Goal: Book appointment/travel/reservation

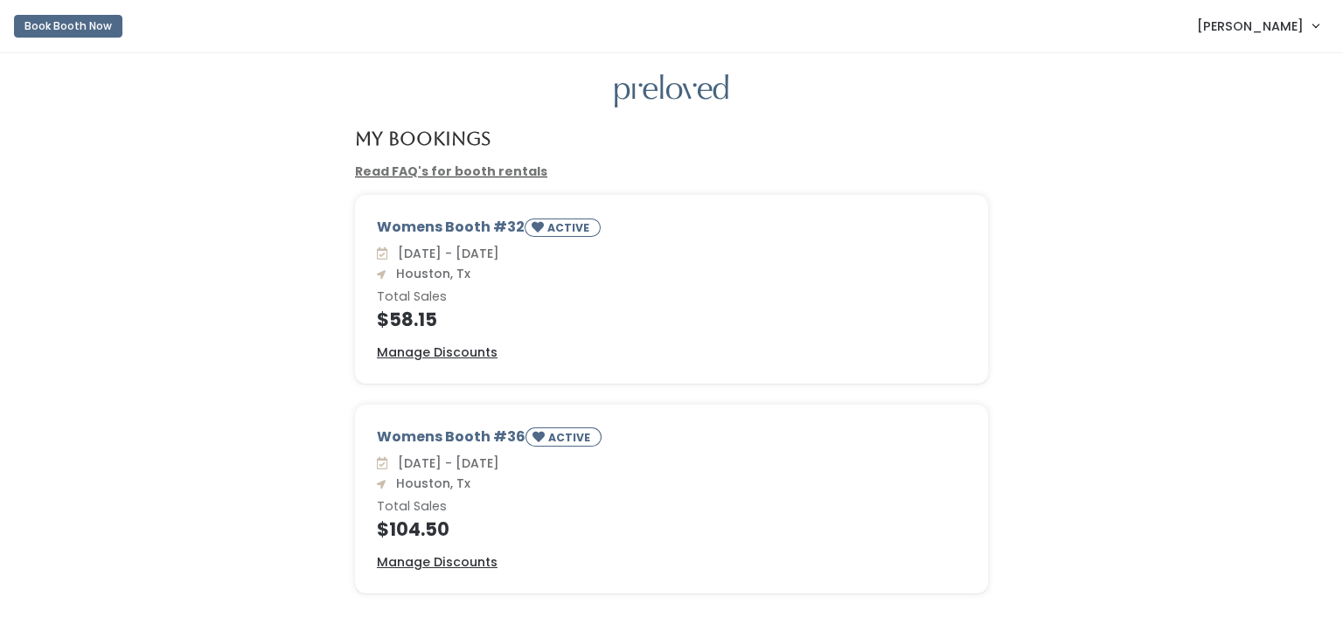
click at [139, 318] on div "Womens Booth #32 ACTIVE [DATE] - [DATE] [GEOGRAPHIC_DATA], Tx Total Sales $58.1…" at bounding box center [671, 300] width 1308 height 210
